Goal: Find contact information: Find contact information

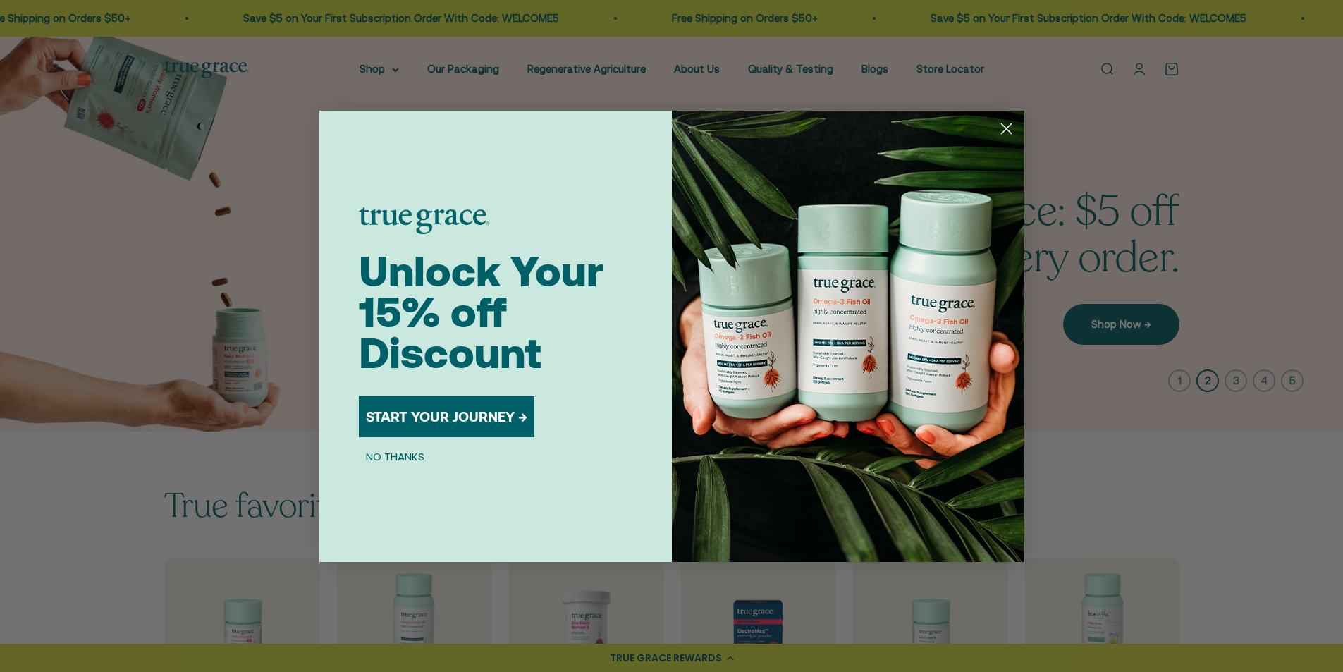
click at [1110, 143] on div "Close dialog Unlock Your 15% off Discount START YOUR JOURNEY → NO THANKS Submit" at bounding box center [671, 336] width 1343 height 672
click at [1007, 129] on icon "Close dialog" at bounding box center [1006, 128] width 10 height 10
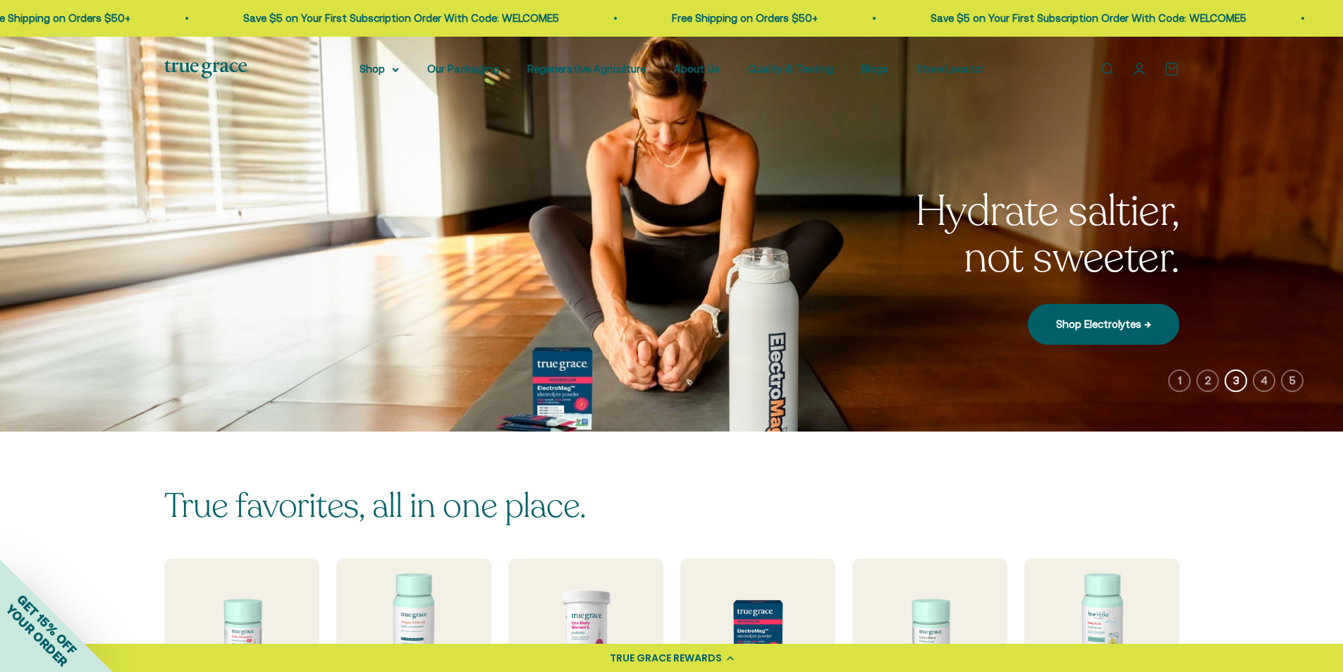
click at [1142, 67] on link "Open account page" at bounding box center [1140, 69] width 16 height 16
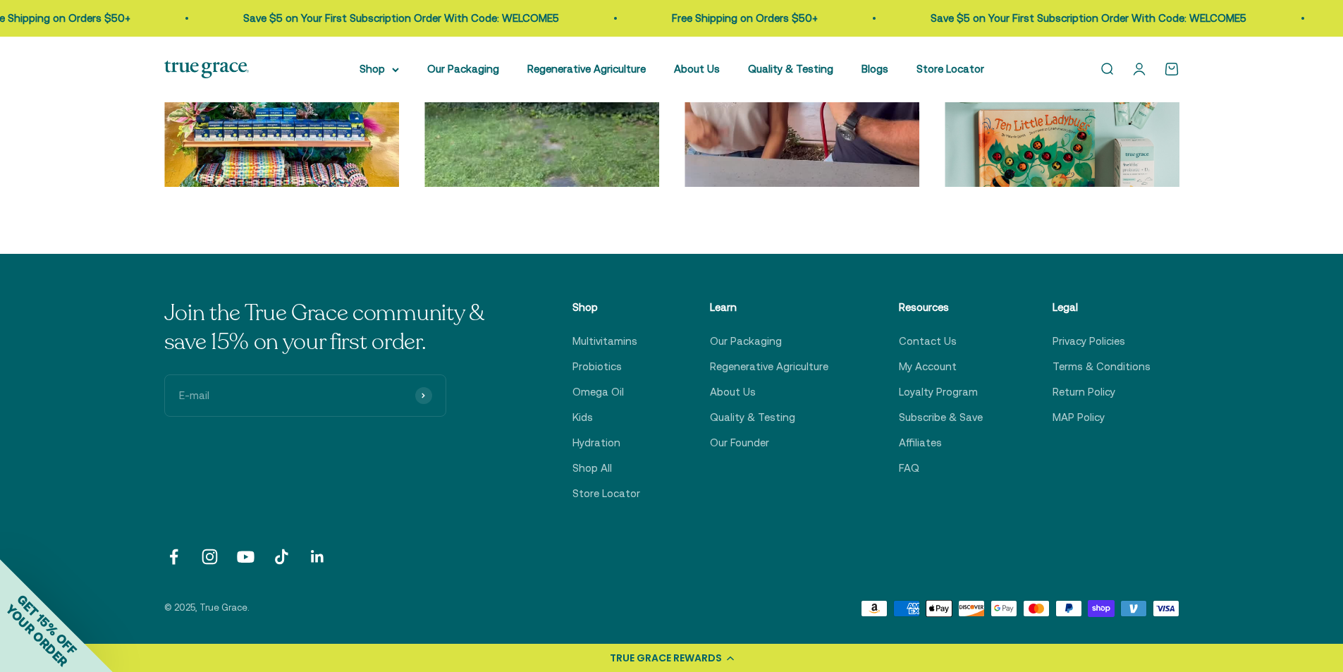
scroll to position [4821, 0]
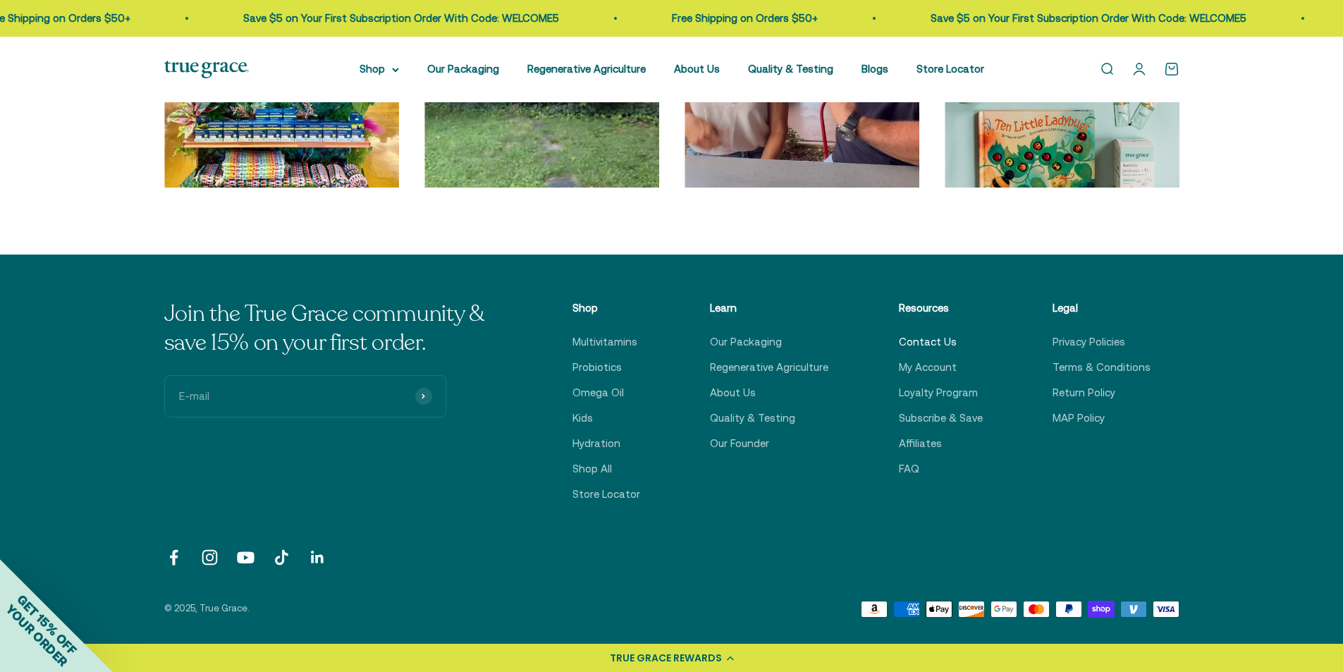
click at [907, 340] on link "Contact Us" at bounding box center [928, 342] width 58 height 17
